Goal: Task Accomplishment & Management: Use online tool/utility

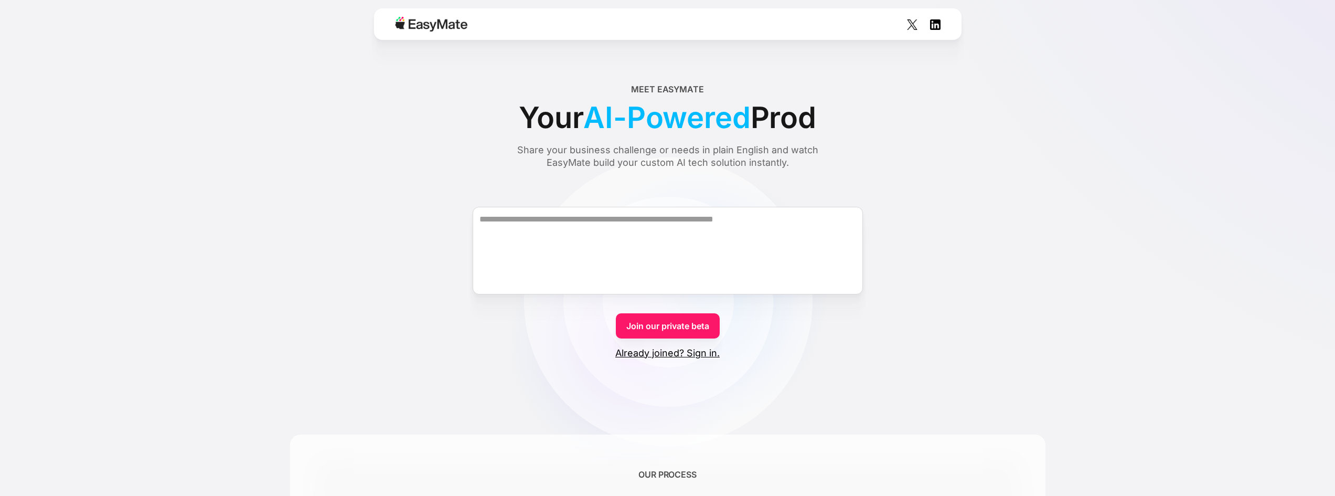
click at [686, 352] on link "Already joined? Sign in." at bounding box center [667, 353] width 104 height 13
